Goal: Browse casually

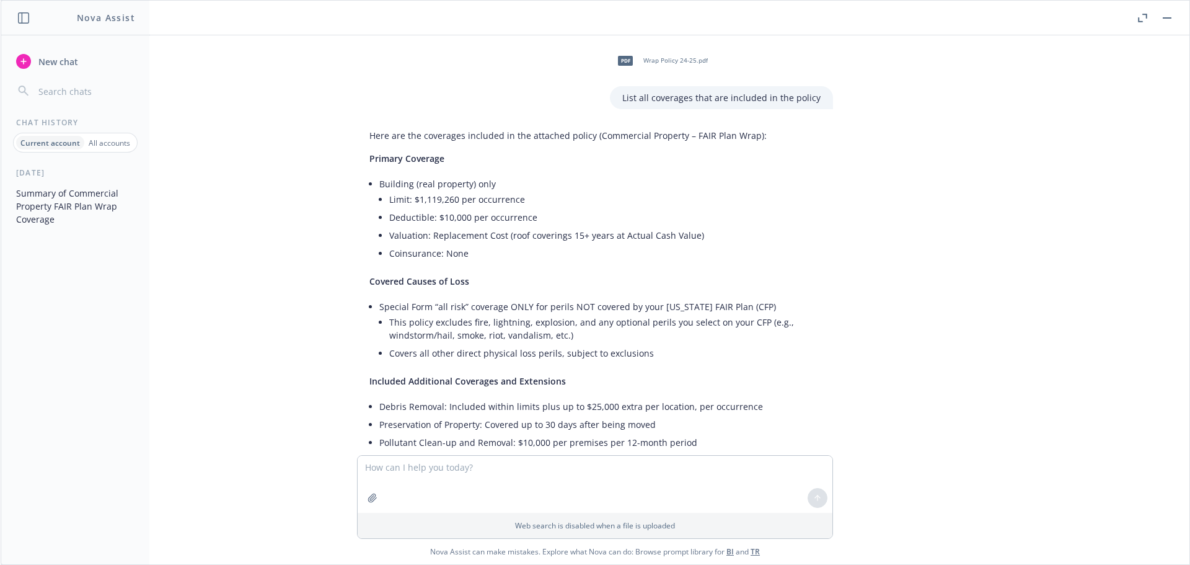
scroll to position [5979, 0]
